Goal: Task Accomplishment & Management: Manage account settings

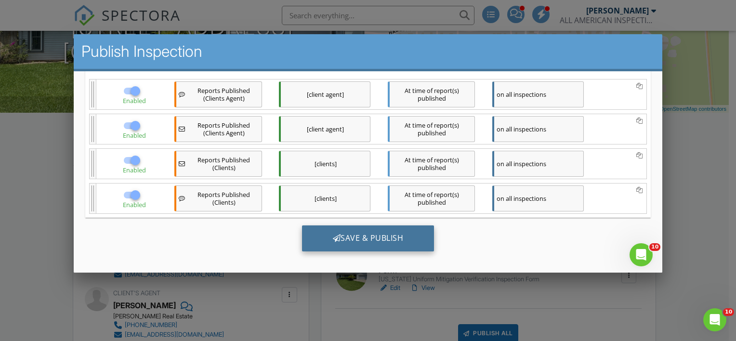
click at [389, 232] on div "Save & Publish" at bounding box center [367, 238] width 132 height 26
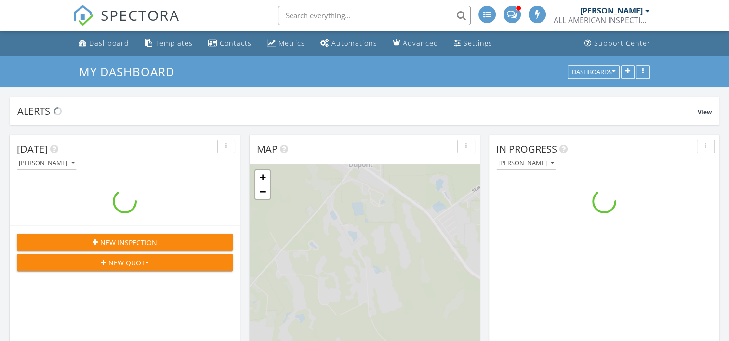
scroll to position [891, 744]
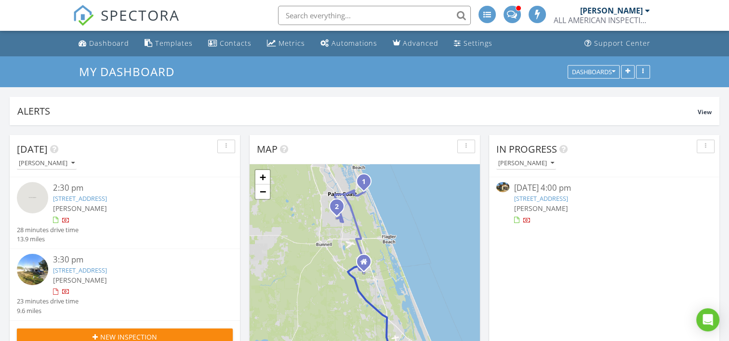
click at [547, 198] on link "7 Lago Vista Pl, Palm Coast, FL 32164" at bounding box center [541, 198] width 54 height 9
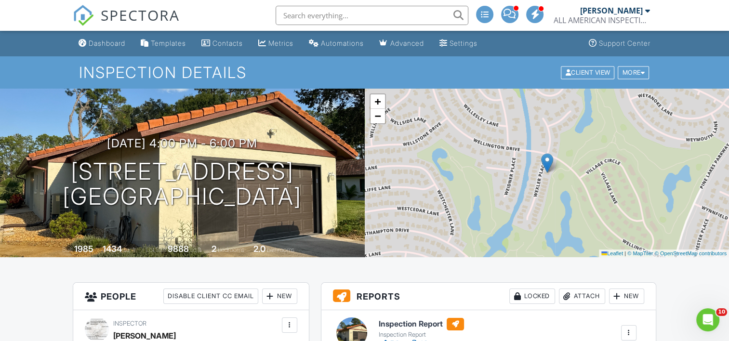
click at [602, 13] on div "[PERSON_NAME]" at bounding box center [611, 11] width 63 height 10
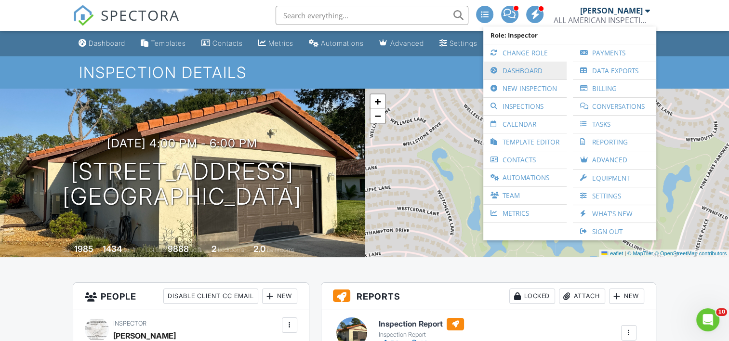
click at [534, 78] on link "Dashboard" at bounding box center [525, 70] width 74 height 17
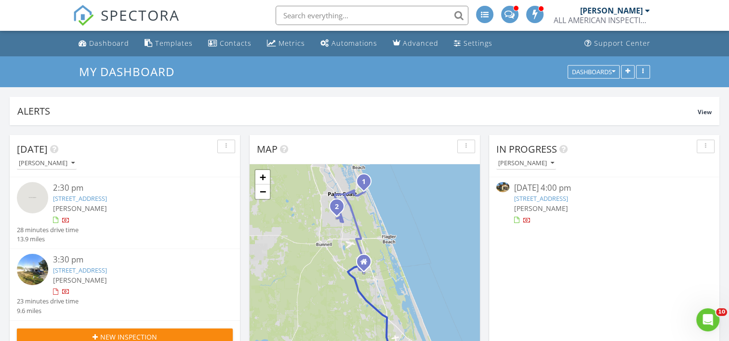
drag, startPoint x: 549, startPoint y: 196, endPoint x: 553, endPoint y: 189, distance: 8.4
click at [549, 196] on link "7 Lago Vista Pl, Palm Coast, FL 32164" at bounding box center [541, 198] width 54 height 9
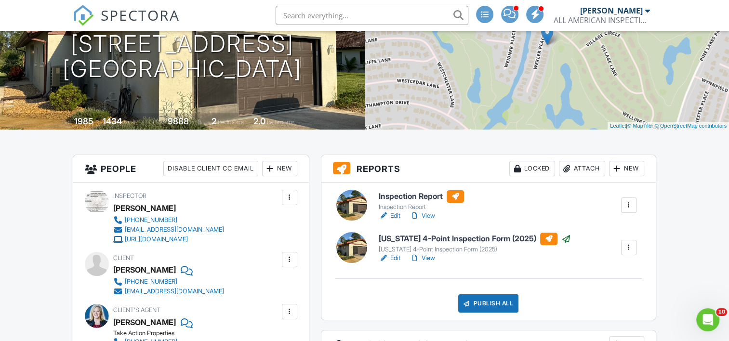
scroll to position [144, 0]
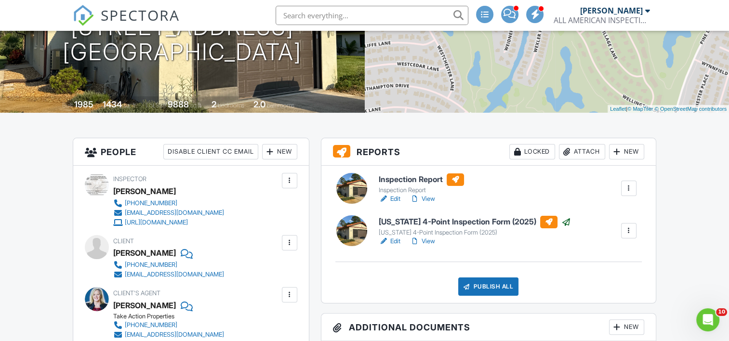
click at [433, 194] on link "View" at bounding box center [422, 199] width 25 height 10
